Goal: Information Seeking & Learning: Learn about a topic

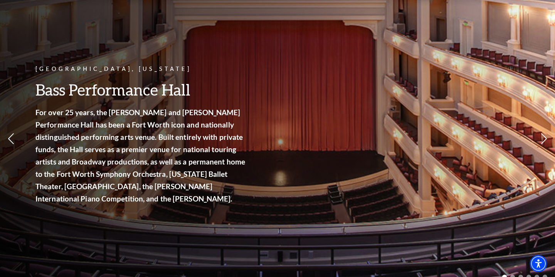
scroll to position [57, 0]
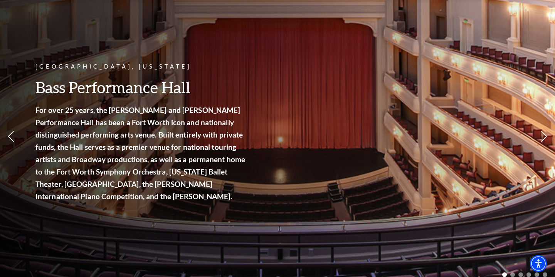
drag, startPoint x: 86, startPoint y: 107, endPoint x: 137, endPoint y: 140, distance: 60.6
click at [137, 140] on strong "For over 25 years, the [PERSON_NAME] and [PERSON_NAME] Performance Hall has bee…" at bounding box center [140, 153] width 210 height 95
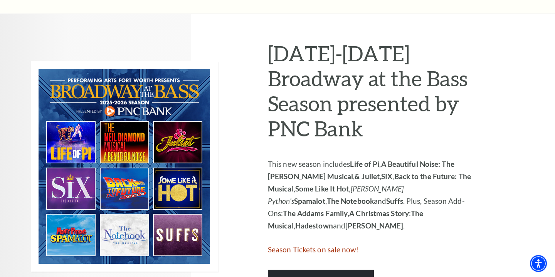
scroll to position [377, 0]
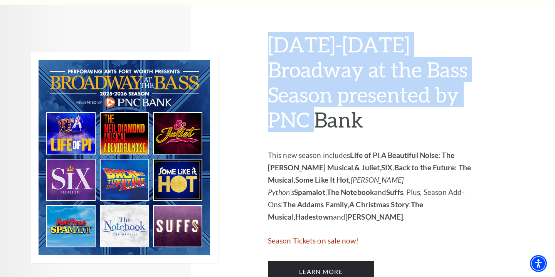
drag, startPoint x: 270, startPoint y: 39, endPoint x: 307, endPoint y: 111, distance: 81.1
click at [307, 111] on h2 "[DATE]-[DATE] Broadway at the Bass Season presented by PNC Bank" at bounding box center [371, 85] width 206 height 106
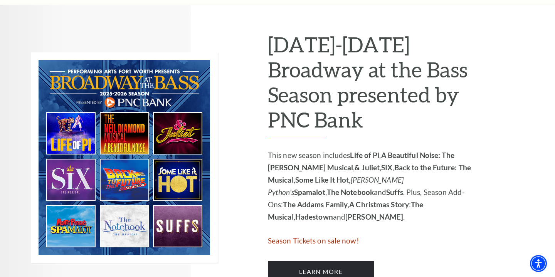
click at [315, 115] on h2 "[DATE]-[DATE] Broadway at the Bass Season presented by PNC Bank" at bounding box center [371, 85] width 206 height 106
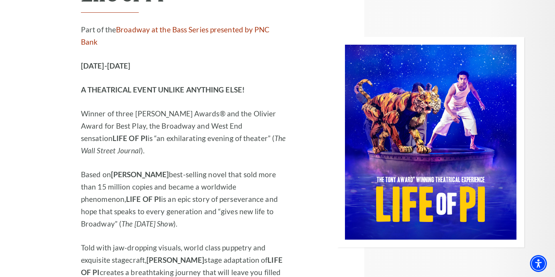
scroll to position [809, 0]
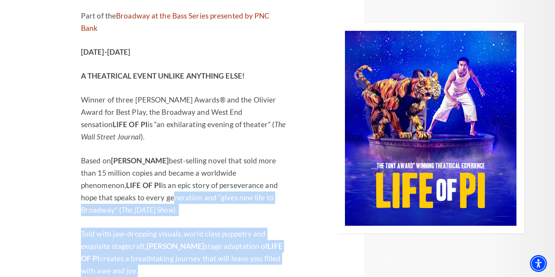
drag, startPoint x: 163, startPoint y: 229, endPoint x: 105, endPoint y: 147, distance: 101.0
click at [105, 147] on div "Performing Arts Fort Worth Presents Life of Pi Part of the Broadway at the Bass…" at bounding box center [184, 128] width 206 height 369
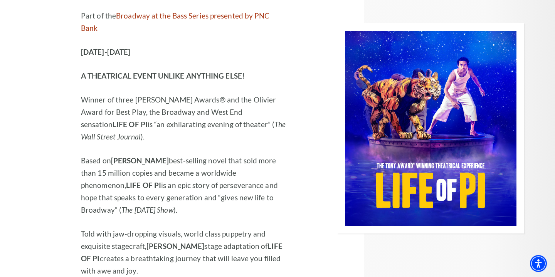
click at [94, 155] on p "Based on [PERSON_NAME] best-selling novel that sold more than 15 million copies…" at bounding box center [184, 186] width 206 height 62
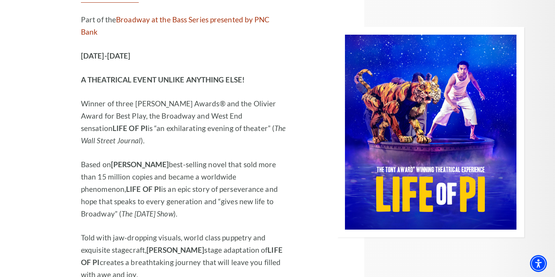
scroll to position [811, 0]
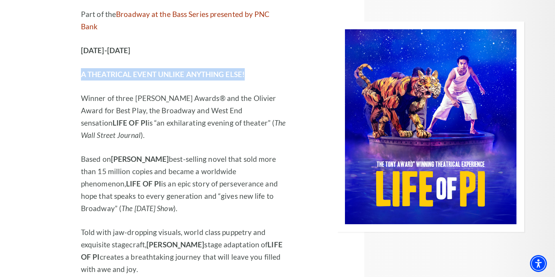
drag, startPoint x: 82, startPoint y: 38, endPoint x: 248, endPoint y: 44, distance: 165.5
click at [248, 68] on p "A THEATRICAL EVENT UNLIKE ANYTHING ELSE!" at bounding box center [184, 74] width 206 height 12
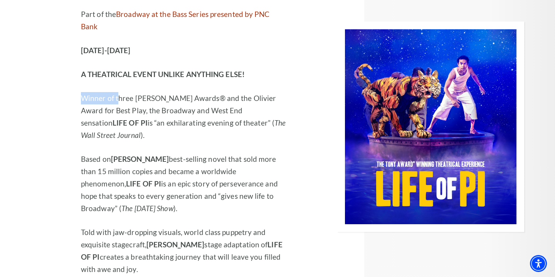
drag, startPoint x: 248, startPoint y: 44, endPoint x: 118, endPoint y: 68, distance: 131.4
click at [118, 68] on div "Part of the Broadway at the Bass Series presented by PNC Bank [DATE]-[DATE] A T…" at bounding box center [184, 142] width 206 height 268
click at [118, 92] on p "Winner of three [PERSON_NAME] Awards® and the Olivier Award for Best Play, the …" at bounding box center [184, 116] width 206 height 49
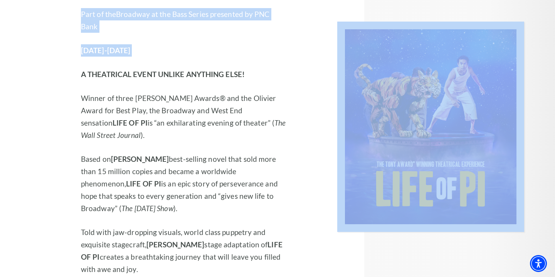
drag, startPoint x: 80, startPoint y: 41, endPoint x: 288, endPoint y: 56, distance: 208.4
click at [288, 56] on div "Performing Arts Fort Worth Presents Life of Pi Part of the Broadway at the Bass…" at bounding box center [278, 126] width 494 height 423
click at [288, 56] on div at bounding box center [405, 126] width 237 height 423
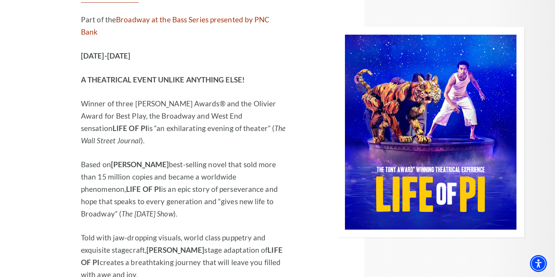
scroll to position [803, 0]
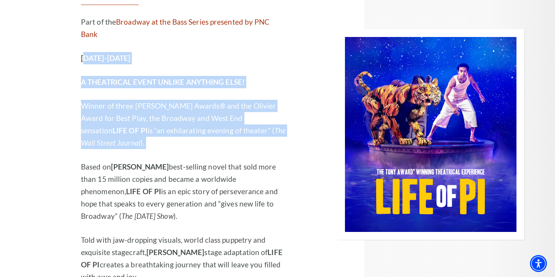
drag, startPoint x: 84, startPoint y: 27, endPoint x: 218, endPoint y: 107, distance: 155.7
click at [218, 107] on div "Part of the Broadway at the Bass Series presented by PNC Bank [DATE]-[DATE] A T…" at bounding box center [184, 150] width 206 height 268
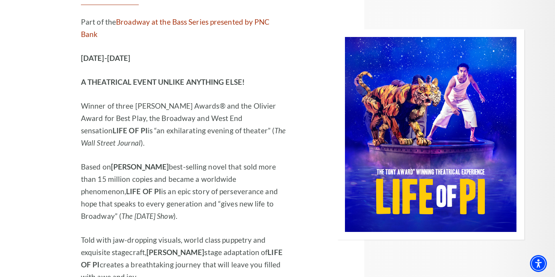
click at [233, 161] on p "Based on [PERSON_NAME] best-selling novel that sold more than 15 million copies…" at bounding box center [184, 192] width 206 height 62
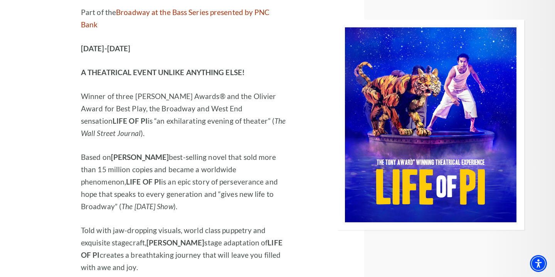
scroll to position [815, 0]
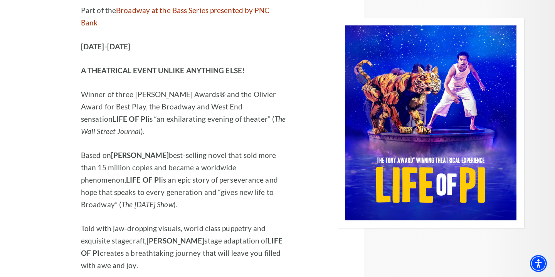
drag, startPoint x: 179, startPoint y: 215, endPoint x: 111, endPoint y: 93, distance: 139.3
click at [111, 93] on div "Part of the Broadway at the Bass Series presented by PNC Bank [DATE]-[DATE] A T…" at bounding box center [184, 138] width 206 height 268
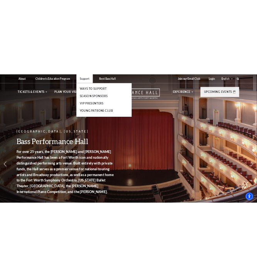
scroll to position [0, 0]
